Goal: Task Accomplishment & Management: Complete application form

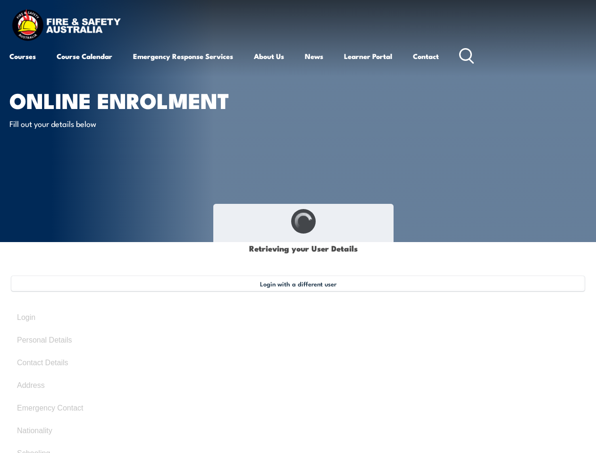
type input "Anis"
type input "[PERSON_NAME]"
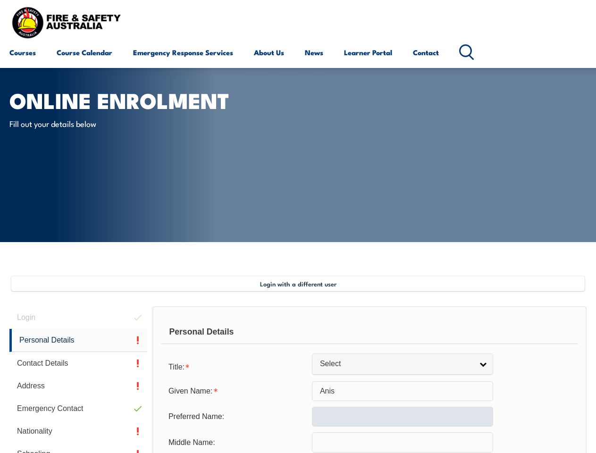
scroll to position [229, 0]
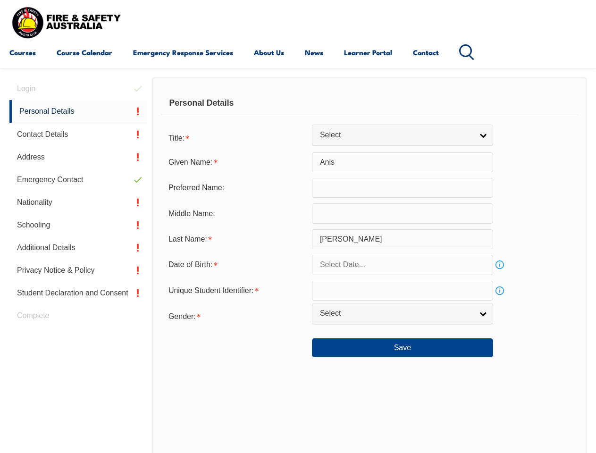
click at [298, 112] on div "Personal Details" at bounding box center [369, 104] width 417 height 24
click at [298, 265] on div "Date of Birth:" at bounding box center [236, 265] width 151 height 18
click at [78, 89] on div "Login Personal Details Contact Details Address Emergency Contact Nationality Sc…" at bounding box center [80, 322] width 143 height 491
click at [78, 111] on link "Personal Details" at bounding box center [78, 111] width 138 height 23
click at [78, 135] on link "Contact Details" at bounding box center [78, 134] width 138 height 23
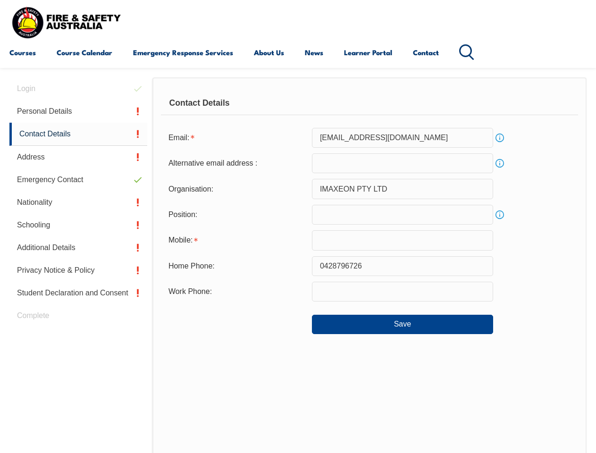
click at [78, 157] on link "Address" at bounding box center [78, 157] width 138 height 23
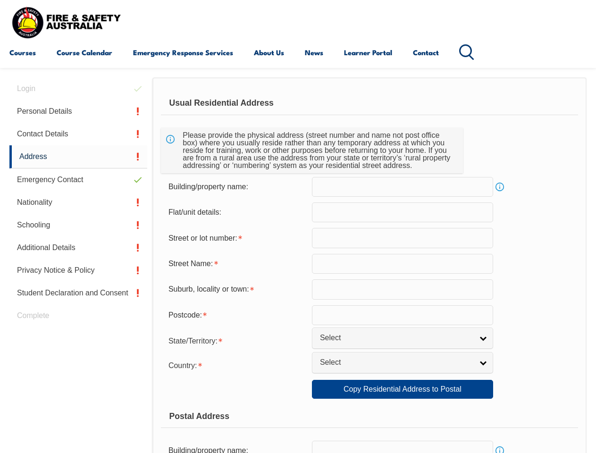
click at [78, 180] on link "Emergency Contact" at bounding box center [78, 180] width 138 height 23
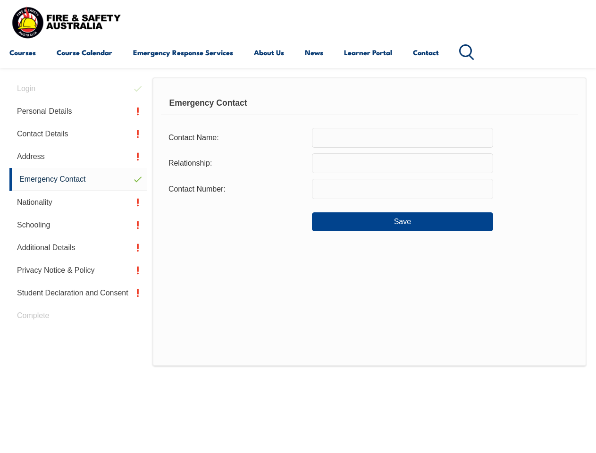
click at [78, 203] on link "Nationality" at bounding box center [78, 202] width 138 height 23
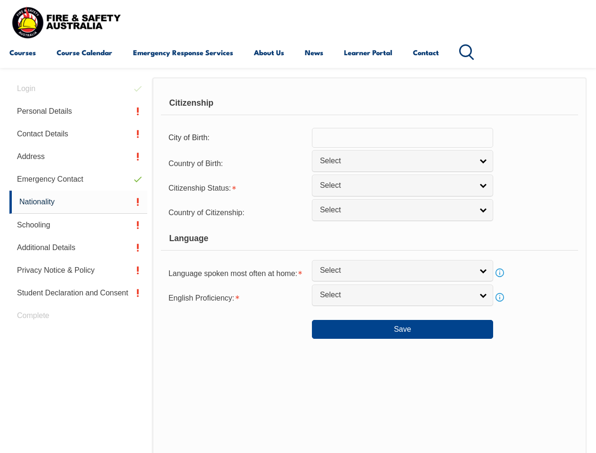
click at [78, 225] on link "Schooling" at bounding box center [78, 225] width 138 height 23
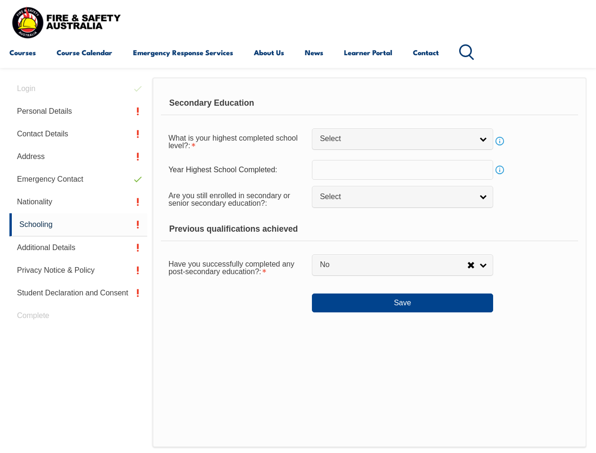
click at [78, 248] on link "Additional Details" at bounding box center [78, 248] width 138 height 23
